Goal: Transaction & Acquisition: Obtain resource

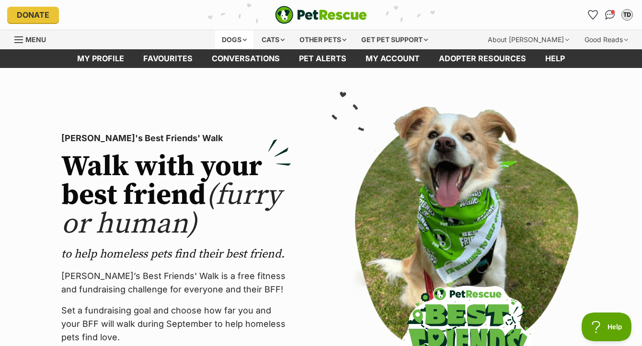
click at [232, 42] on div "Dogs" at bounding box center [234, 39] width 38 height 19
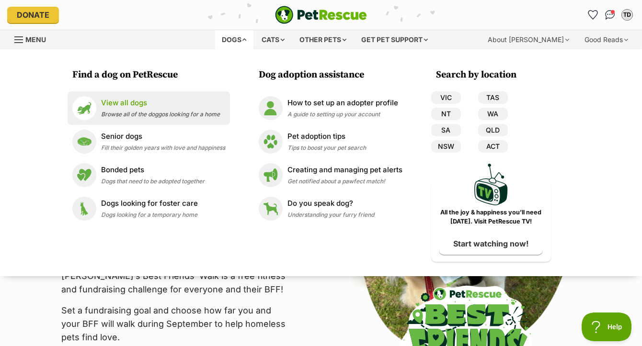
click at [127, 111] on div "View all dogs Browse all of the doggos looking for a home" at bounding box center [160, 108] width 119 height 21
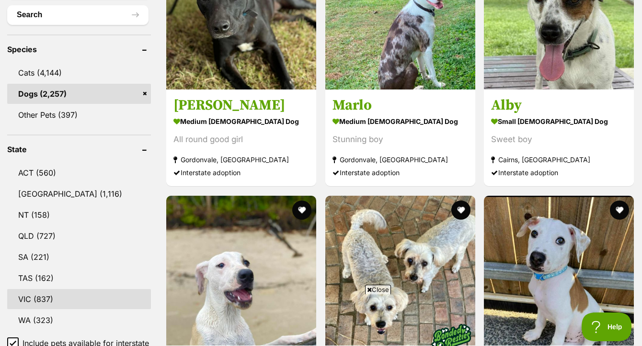
click at [42, 289] on link "VIC (837)" at bounding box center [79, 299] width 144 height 20
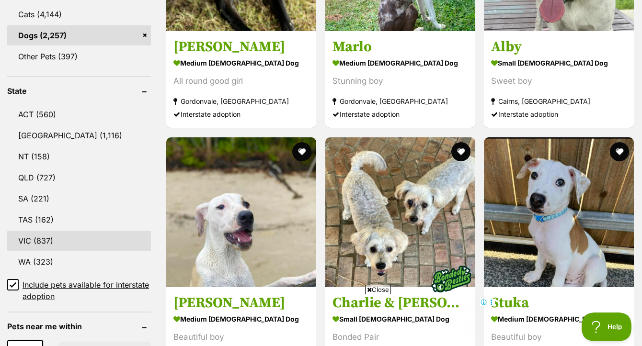
click at [42, 248] on link "VIC (837)" at bounding box center [79, 241] width 144 height 20
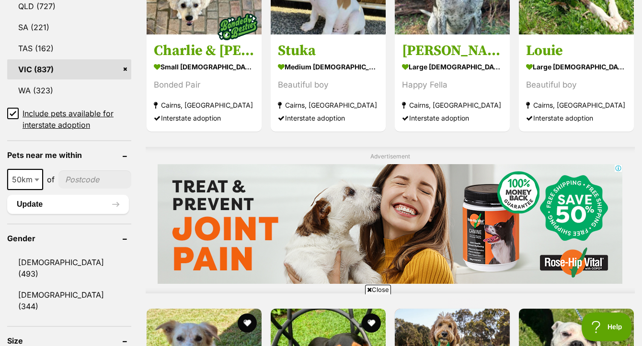
scroll to position [625, 0]
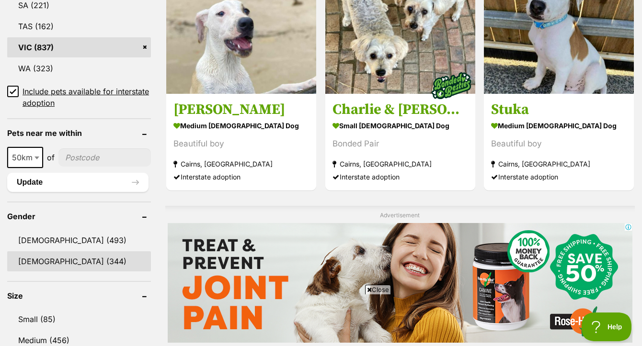
click at [59, 272] on link "[DEMOGRAPHIC_DATA] (344)" at bounding box center [79, 262] width 144 height 20
click at [48, 269] on link "[DEMOGRAPHIC_DATA] (344)" at bounding box center [79, 262] width 144 height 20
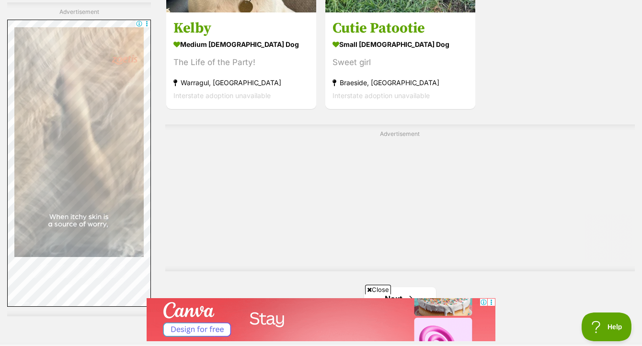
scroll to position [2317, 0]
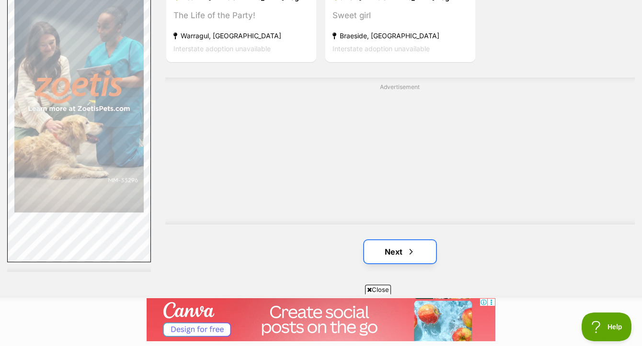
click at [410, 246] on span "Next page" at bounding box center [411, 251] width 10 height 11
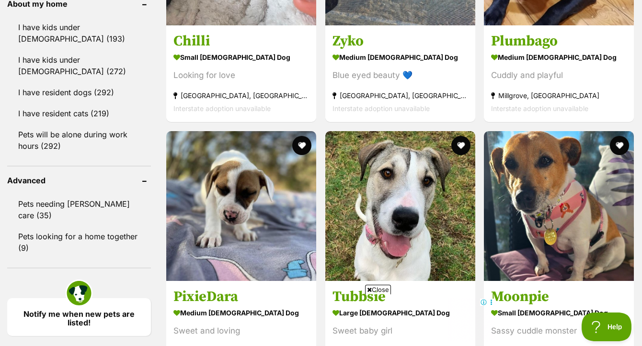
click at [375, 292] on span "Close" at bounding box center [378, 290] width 26 height 10
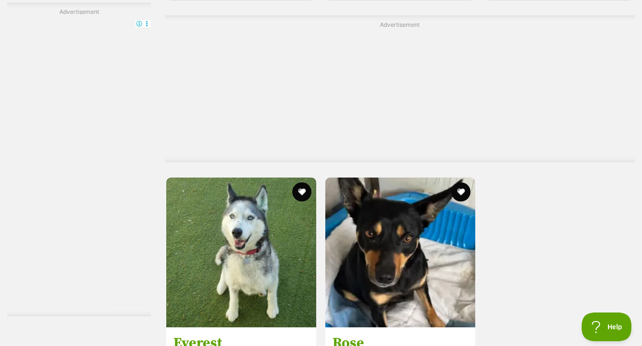
scroll to position [2285, 0]
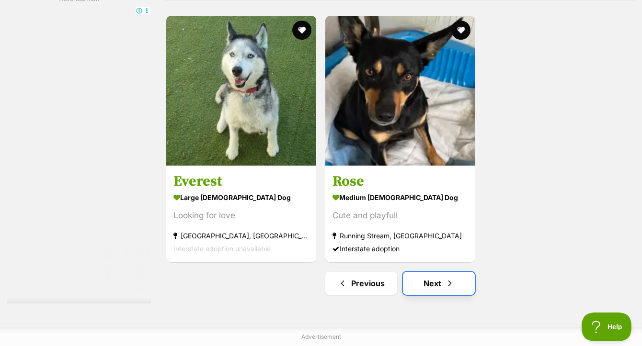
click at [448, 278] on span "Next page" at bounding box center [450, 283] width 10 height 11
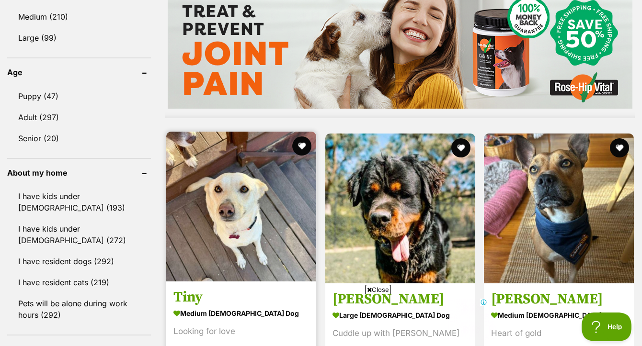
click at [240, 210] on img at bounding box center [241, 207] width 150 height 150
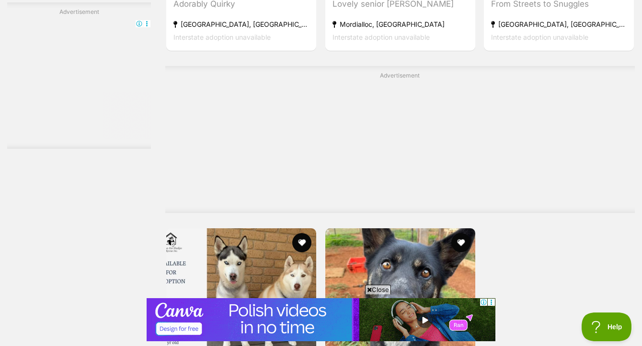
scroll to position [2331, 0]
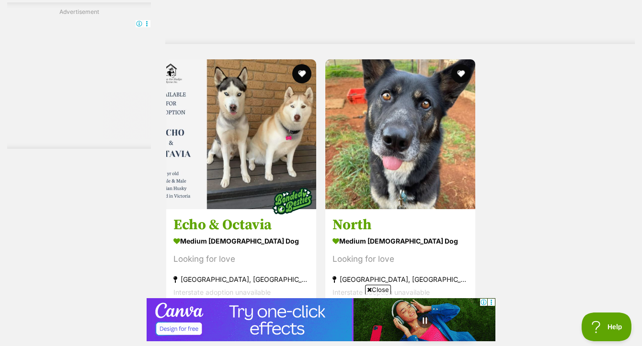
click at [448, 321] on span "Next page" at bounding box center [450, 326] width 10 height 11
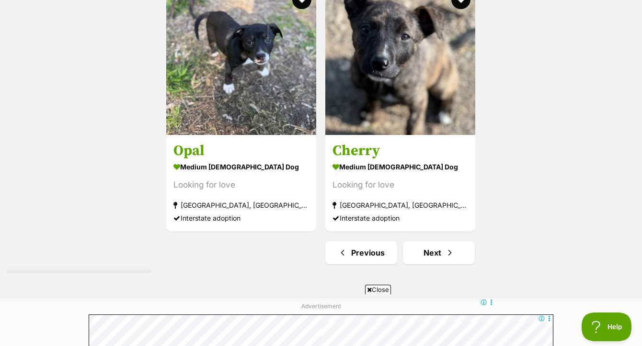
scroll to position [2521, 0]
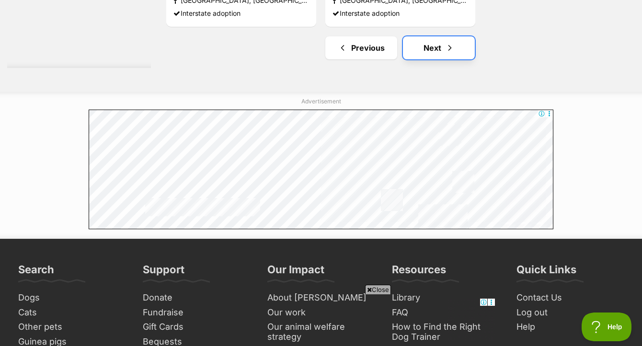
click at [435, 36] on link "Next" at bounding box center [439, 47] width 72 height 23
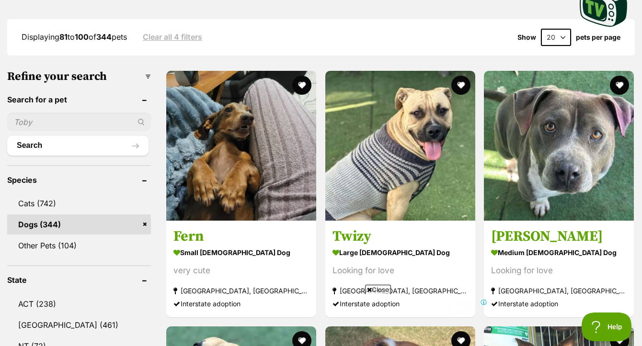
click at [376, 288] on span "Close" at bounding box center [378, 290] width 26 height 10
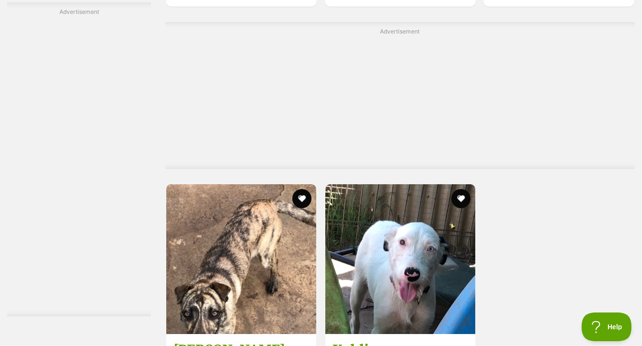
scroll to position [2229, 0]
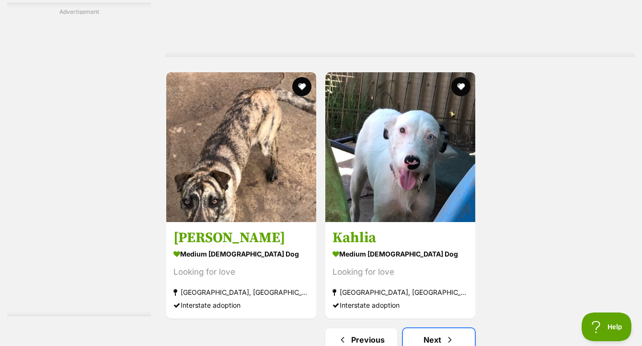
click at [435, 333] on link "Next" at bounding box center [439, 340] width 72 height 23
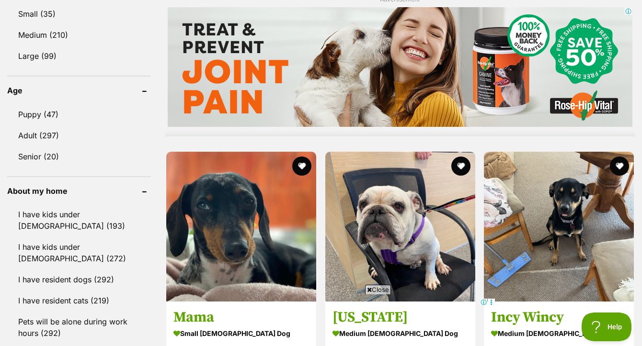
scroll to position [1059, 0]
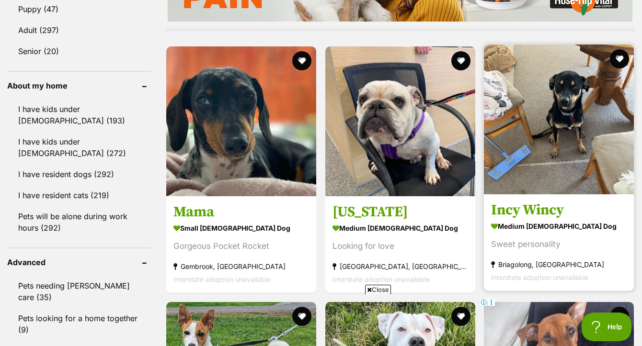
click at [572, 146] on img at bounding box center [559, 120] width 150 height 150
